Goal: Task Accomplishment & Management: Manage account settings

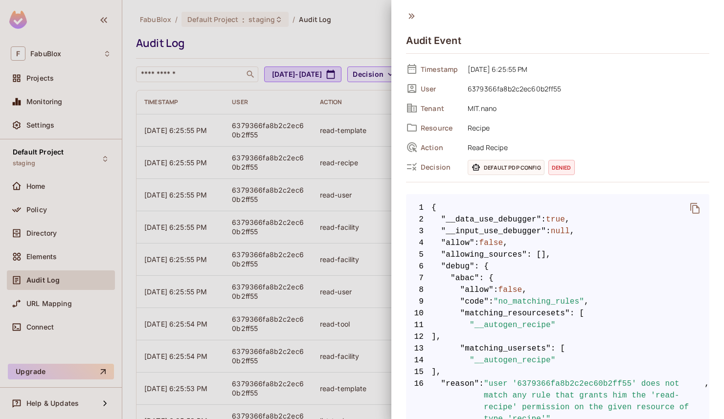
click at [408, 14] on icon at bounding box center [411, 16] width 11 height 11
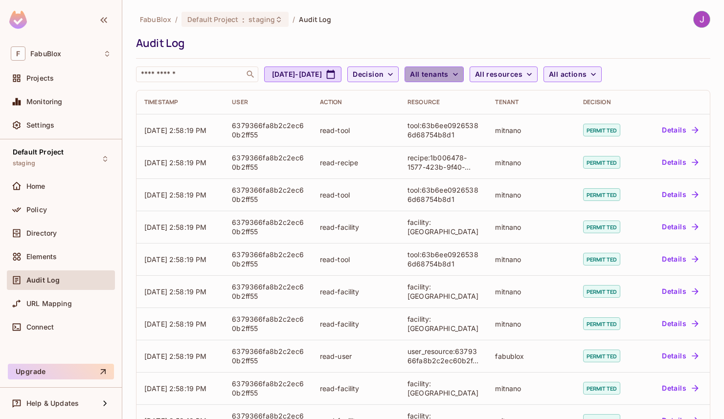
click at [448, 74] on span "All tenants" at bounding box center [429, 74] width 38 height 12
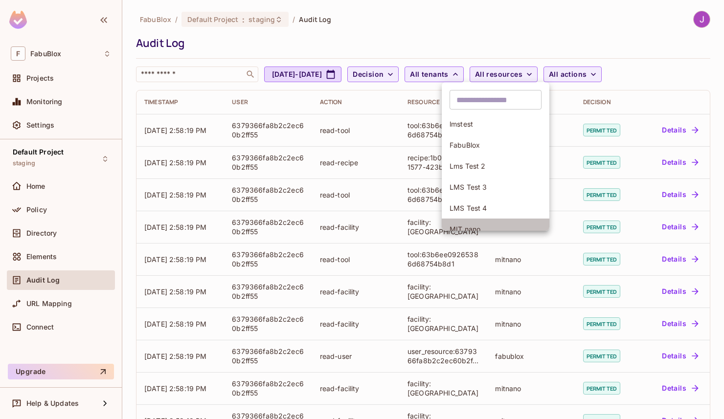
click at [472, 225] on span "MIT.nano" at bounding box center [496, 229] width 92 height 9
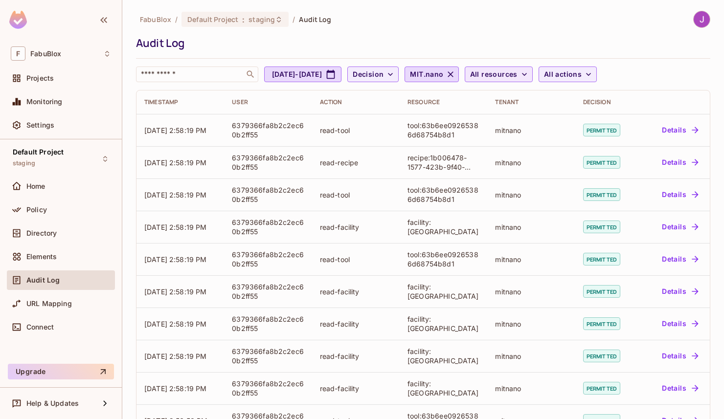
click at [518, 73] on span "All resources" at bounding box center [493, 74] width 47 height 12
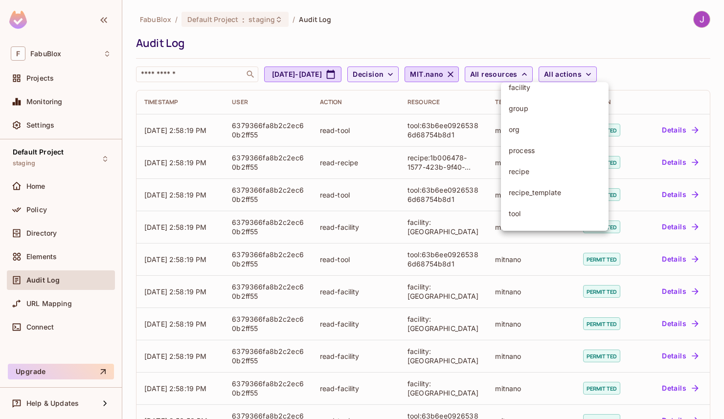
scroll to position [67, 0]
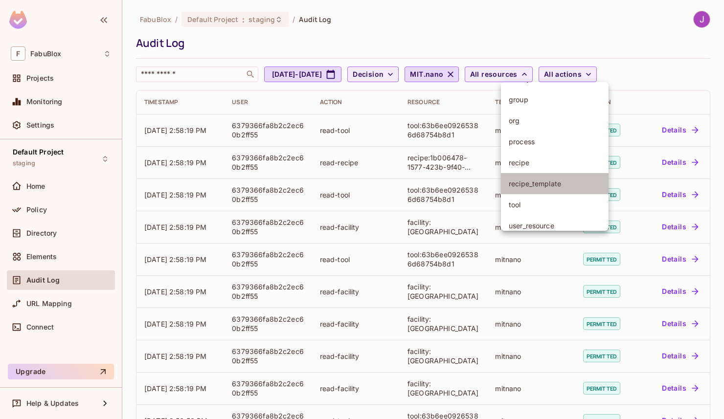
click at [530, 187] on span "recipe_template" at bounding box center [555, 183] width 92 height 9
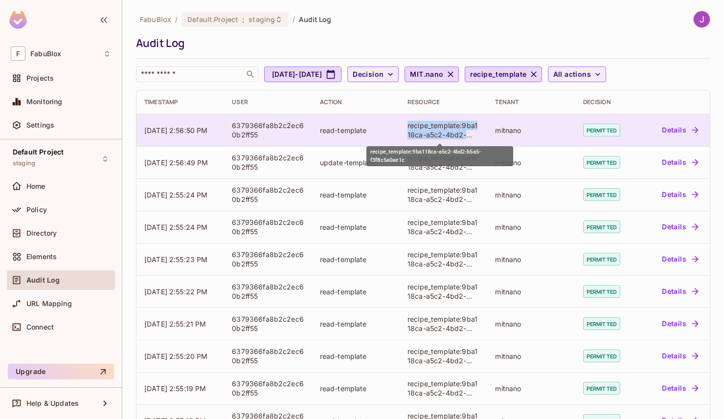
drag, startPoint x: 405, startPoint y: 126, endPoint x: 474, endPoint y: 135, distance: 69.6
click at [474, 135] on div "recipe_template:9ba118ca-a5c2-4bd2-b5a5-f3f8c5a0ae1c" at bounding box center [443, 130] width 72 height 19
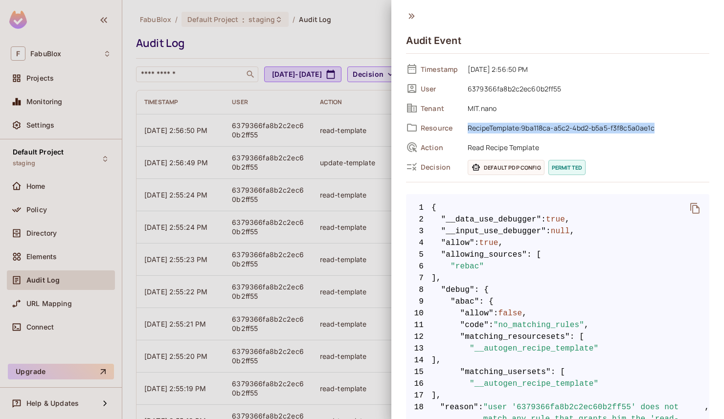
drag, startPoint x: 467, startPoint y: 128, endPoint x: 659, endPoint y: 127, distance: 192.7
click at [659, 127] on span "RecipeTemplate:9ba118ca-a5c2-4bd2-b5a5-f3f8c5a0ae1c" at bounding box center [586, 128] width 247 height 12
copy span "RecipeTemplate:9ba118ca-a5c2-4bd2-b5a5-f3f8c5a0ae1c"
click at [38, 236] on div at bounding box center [362, 209] width 724 height 419
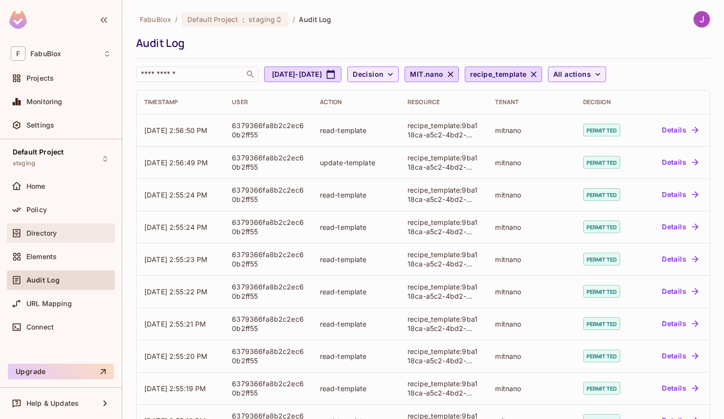
click at [39, 231] on span "Directory" at bounding box center [41, 233] width 30 height 8
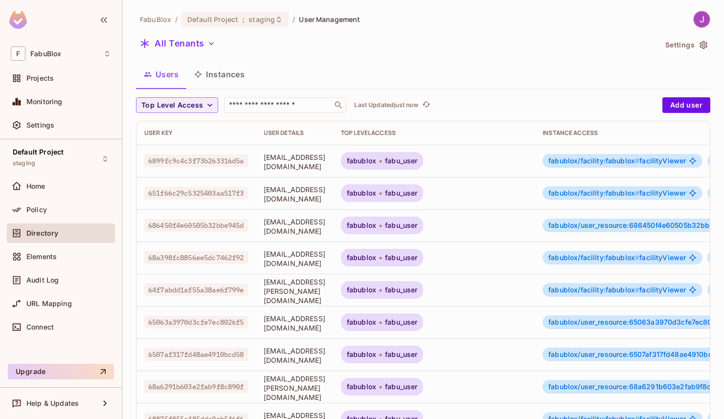
click at [226, 73] on button "Instances" at bounding box center [219, 74] width 66 height 24
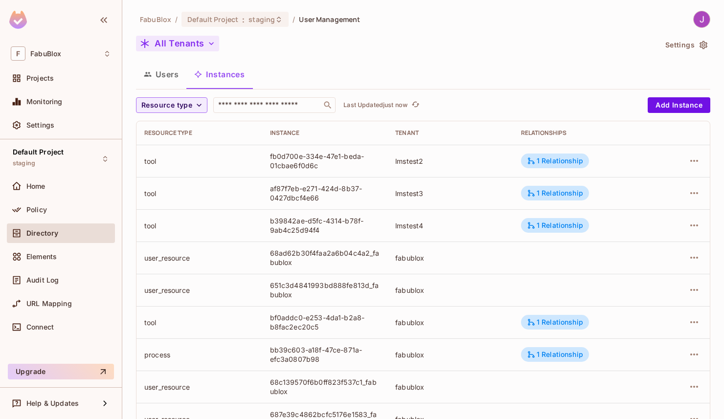
click at [195, 44] on button "All Tenants" at bounding box center [177, 44] width 83 height 16
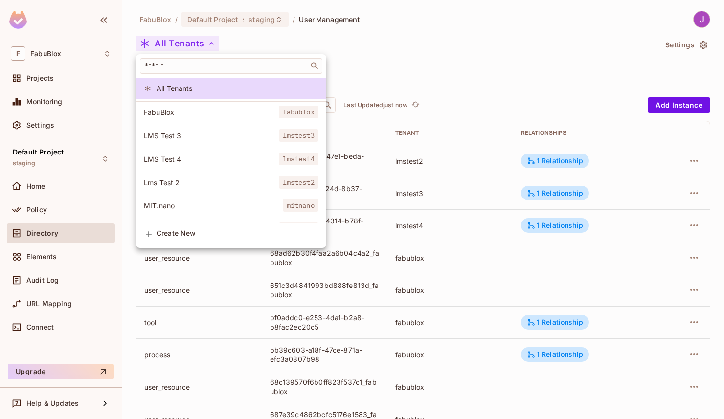
click at [174, 201] on span "MIT.nano" at bounding box center [213, 205] width 139 height 9
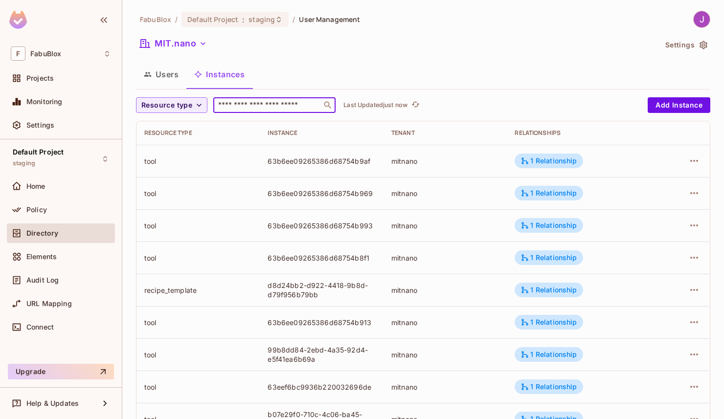
click at [233, 100] on input "text" at bounding box center [267, 105] width 103 height 10
paste input "**********"
type input "**********"
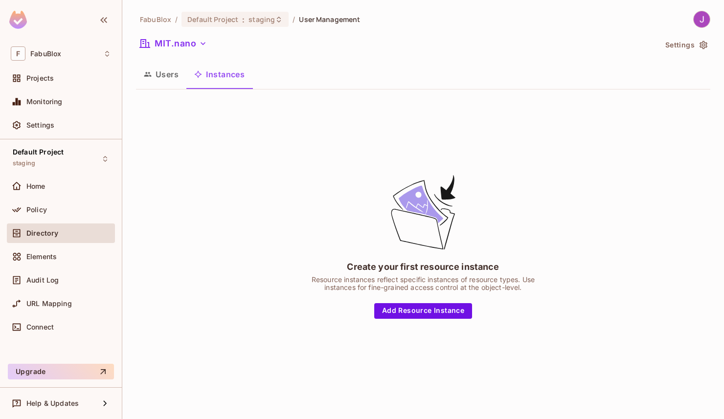
click at [220, 78] on button "Instances" at bounding box center [219, 74] width 66 height 24
click at [165, 71] on button "Users" at bounding box center [161, 74] width 50 height 24
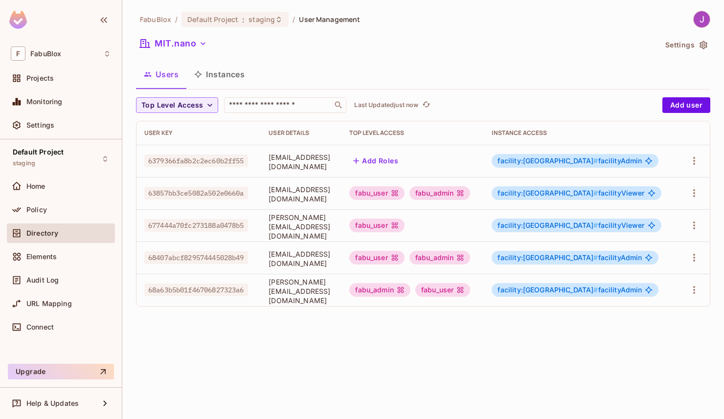
click at [221, 73] on button "Instances" at bounding box center [219, 74] width 66 height 24
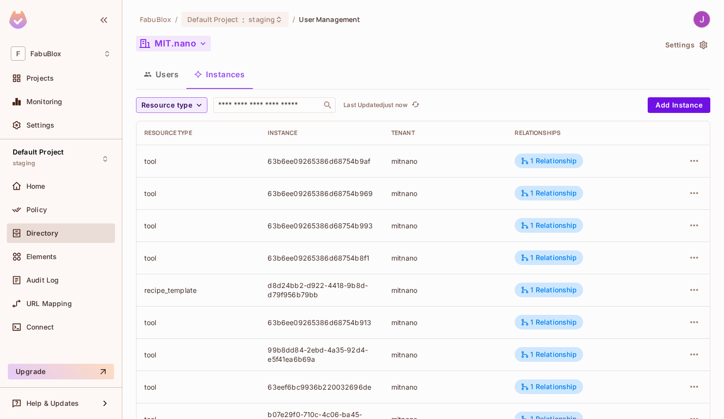
click at [194, 47] on button "MIT.nano" at bounding box center [173, 44] width 75 height 16
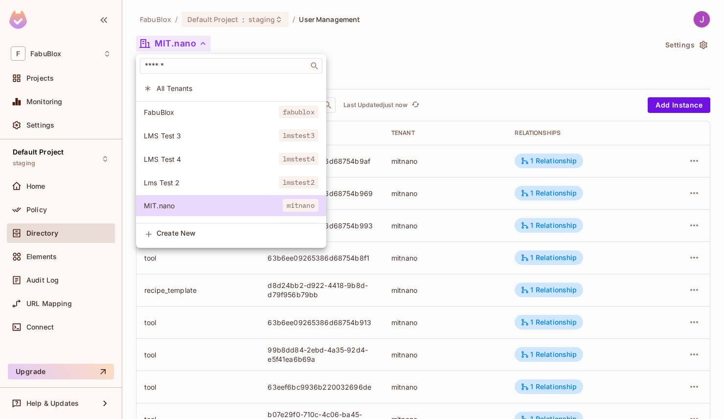
click at [298, 43] on div at bounding box center [362, 209] width 724 height 419
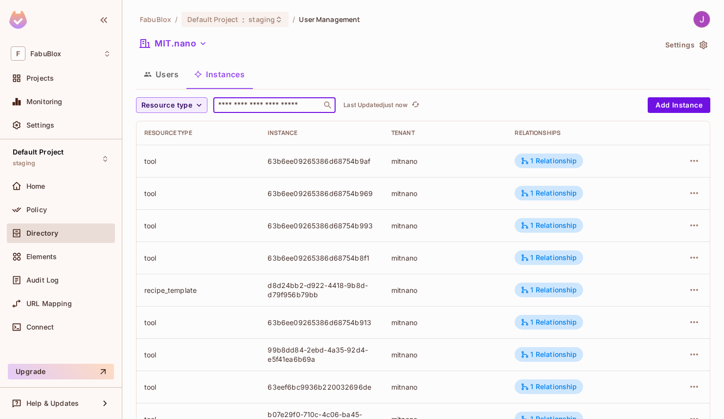
click at [233, 102] on input "text" at bounding box center [267, 105] width 103 height 10
paste input "**********"
type input "**********"
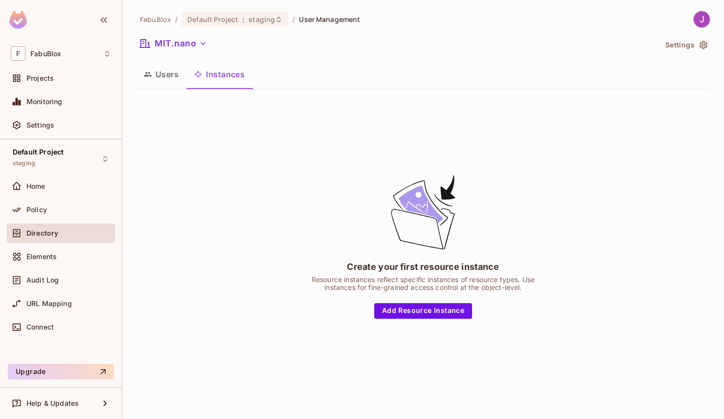
click at [161, 71] on button "Users" at bounding box center [161, 74] width 50 height 24
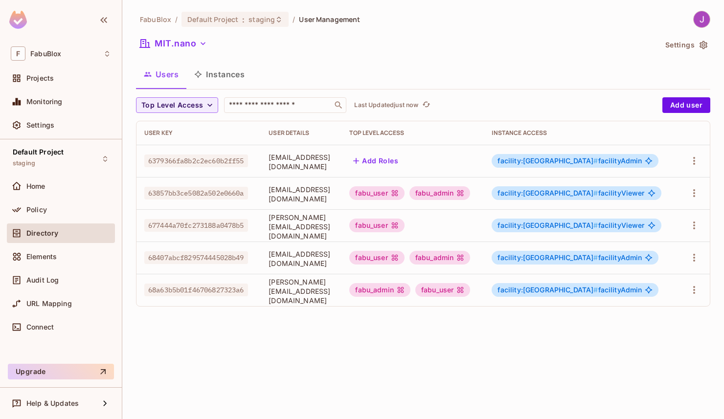
click at [212, 81] on button "Instances" at bounding box center [219, 74] width 66 height 24
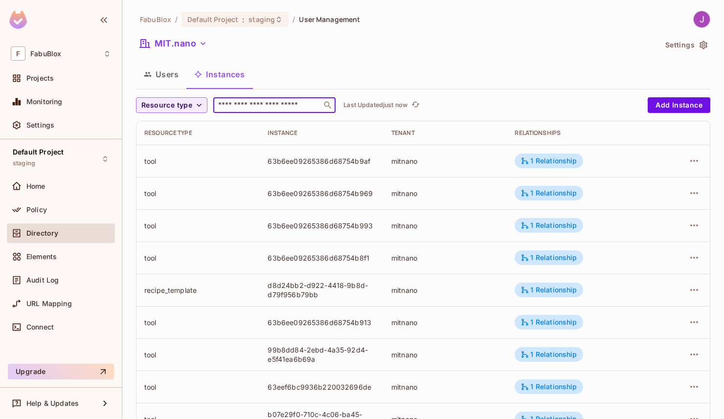
click at [241, 105] on input "text" at bounding box center [267, 105] width 103 height 10
paste input "**********"
type input "**********"
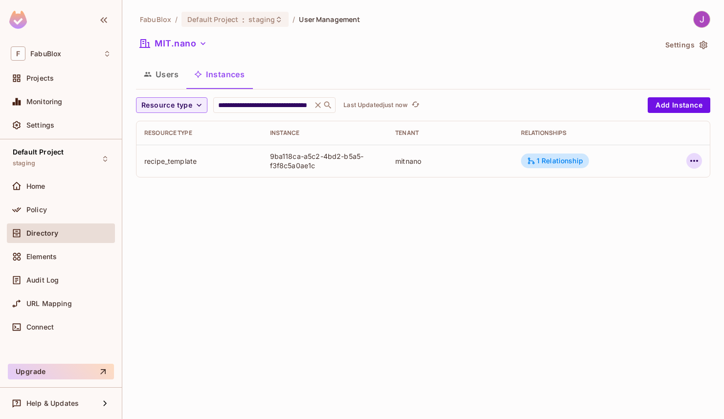
click at [697, 160] on icon "button" at bounding box center [694, 161] width 12 height 12
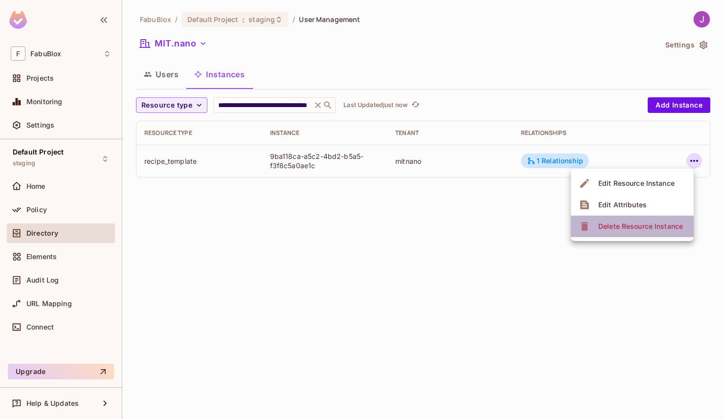
click at [621, 228] on div "Delete Resource Instance" at bounding box center [640, 227] width 85 height 10
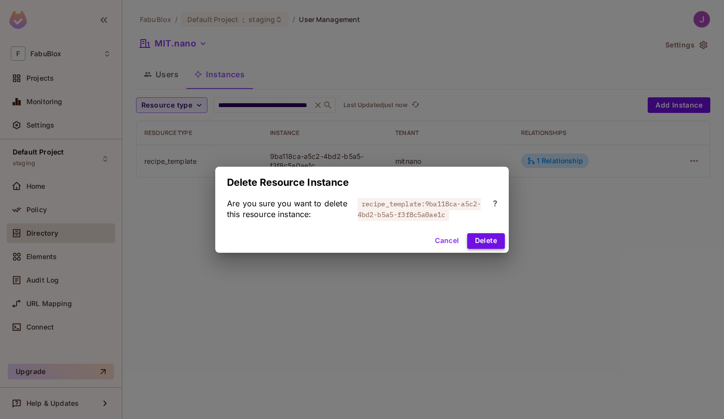
click at [487, 242] on button "Delete" at bounding box center [486, 241] width 38 height 16
